Goal: Information Seeking & Learning: Learn about a topic

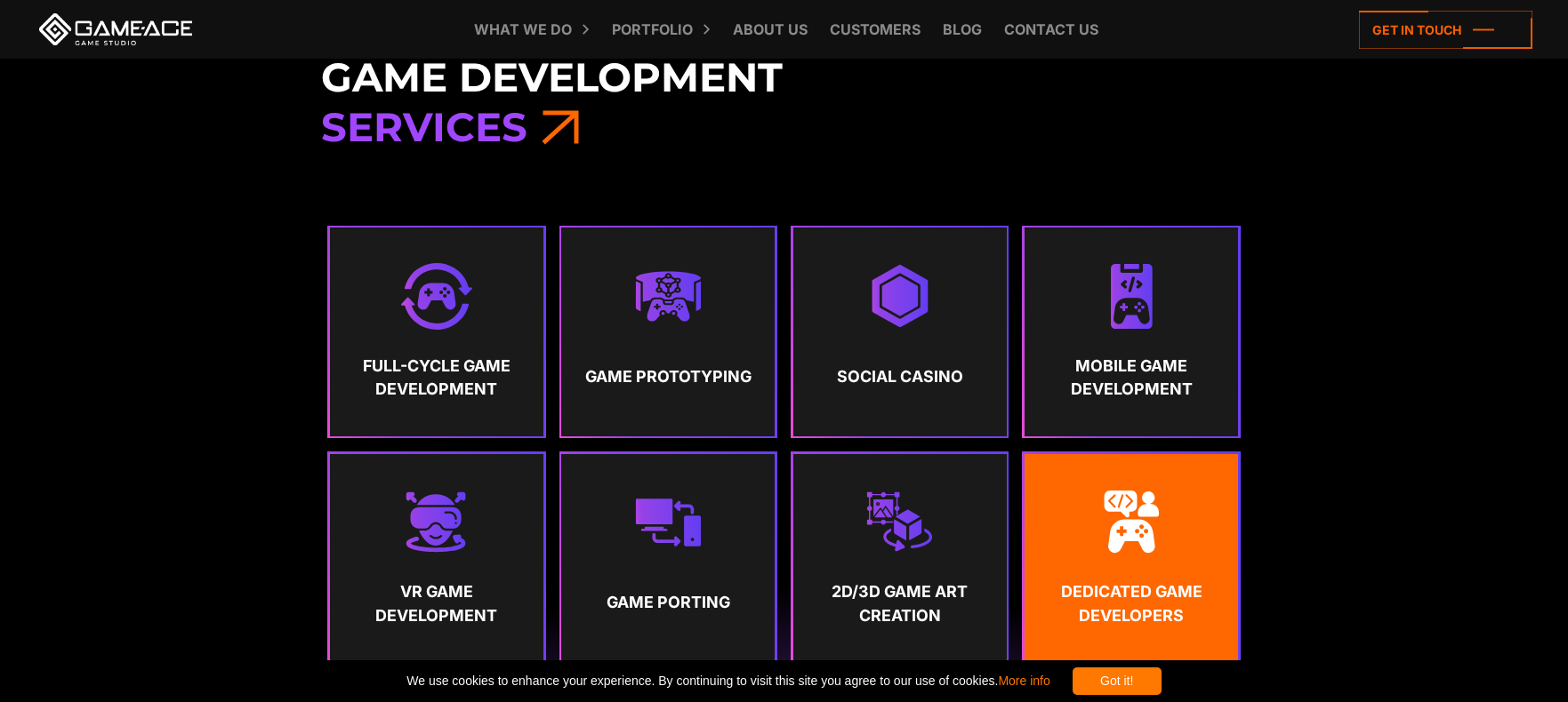
scroll to position [741, 0]
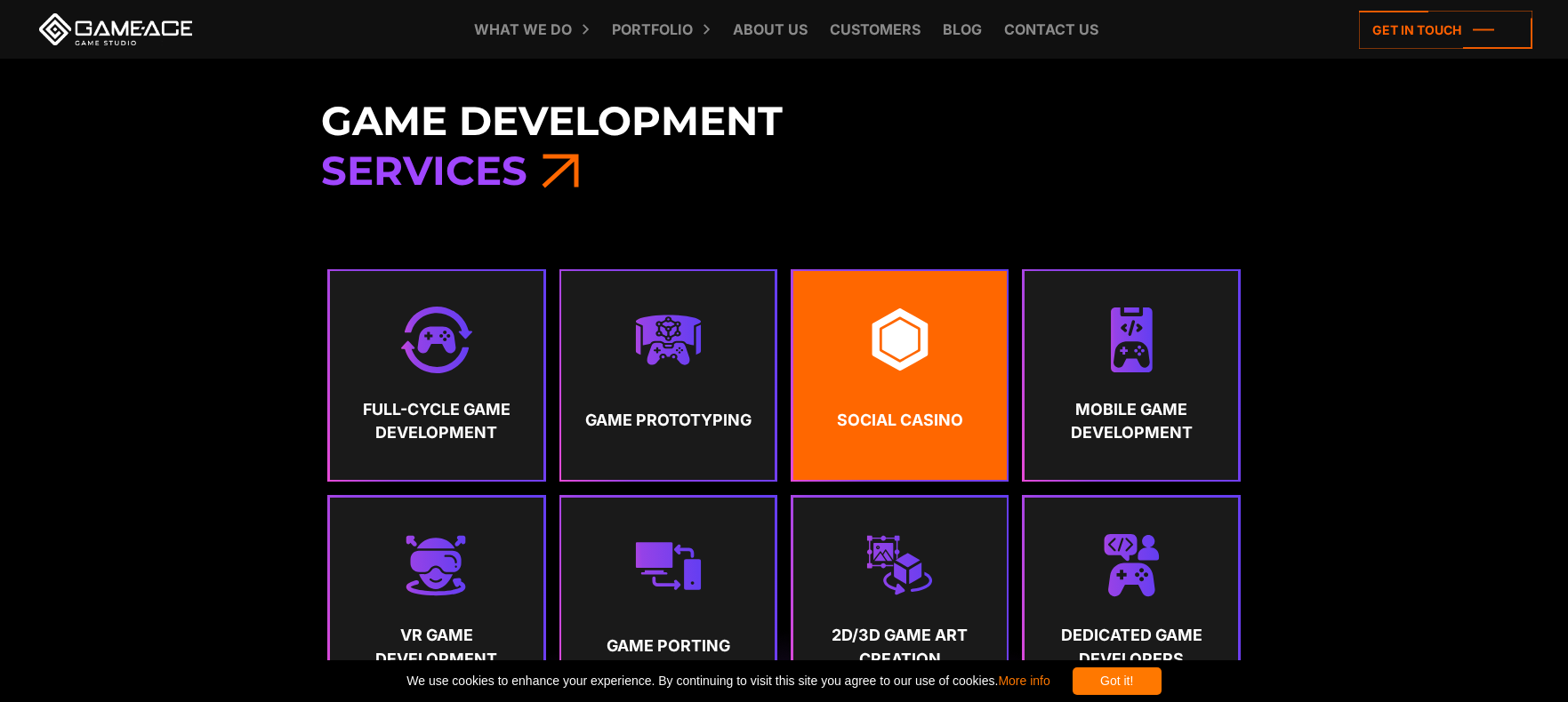
click at [890, 355] on img at bounding box center [899, 340] width 67 height 67
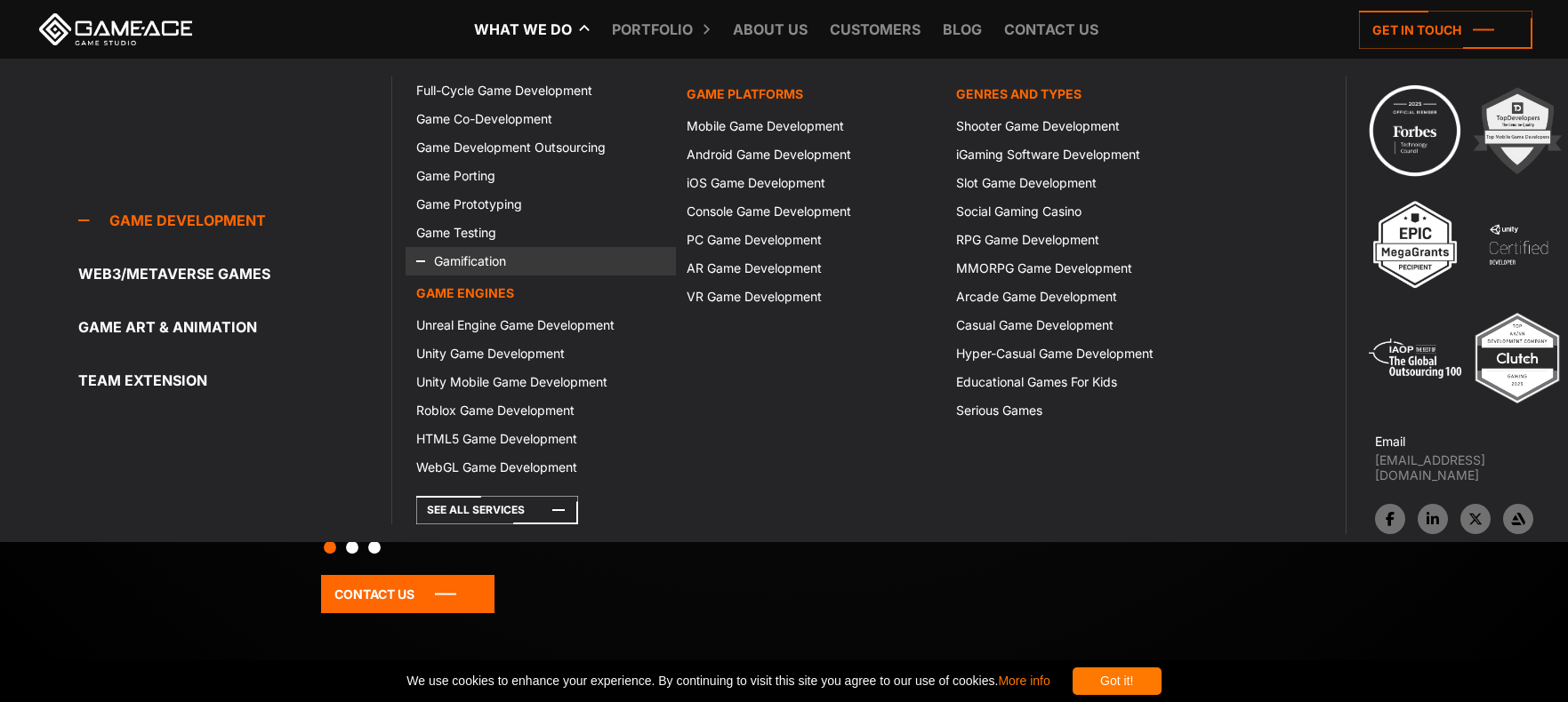
click at [451, 264] on icon at bounding box center [437, 261] width 42 height 28
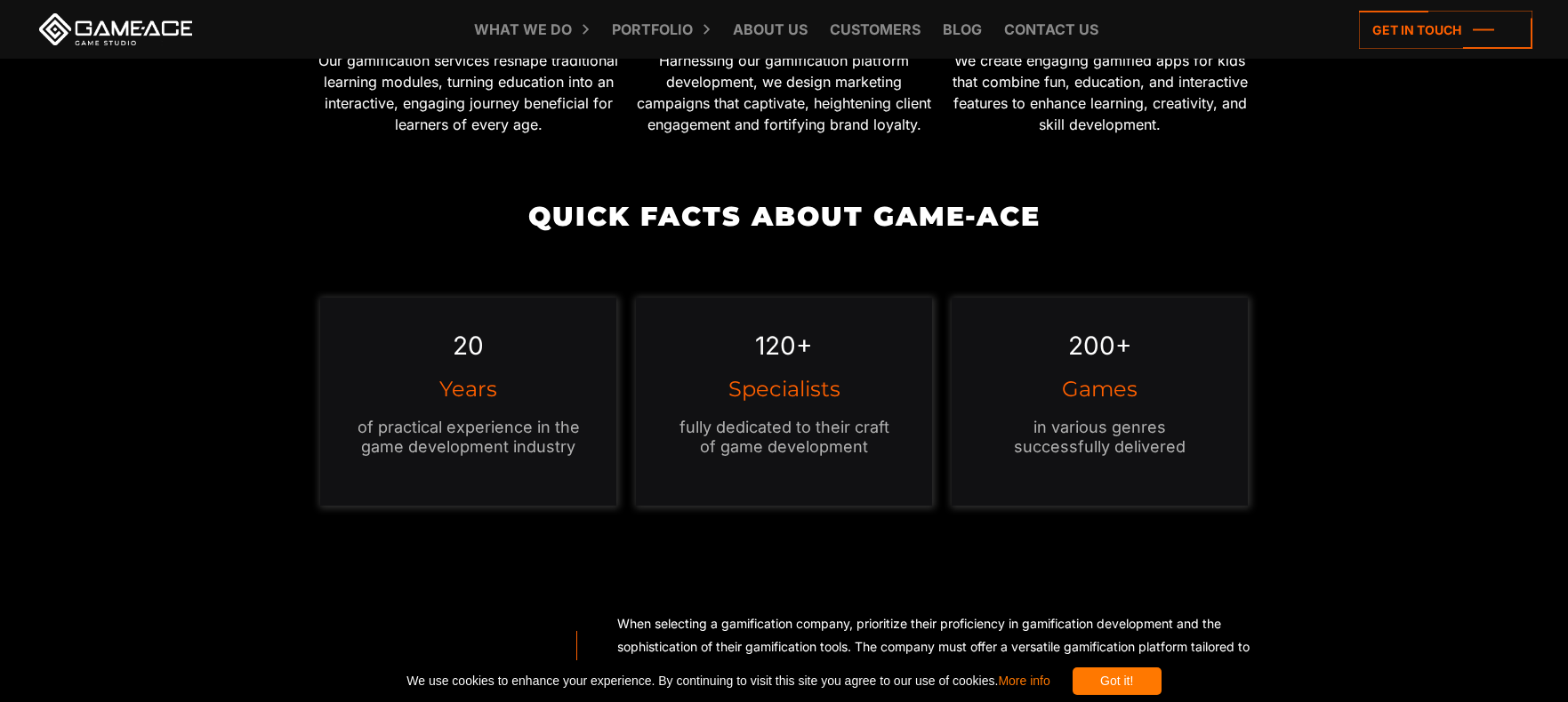
scroll to position [1454, 0]
